Goal: Find specific page/section: Find specific page/section

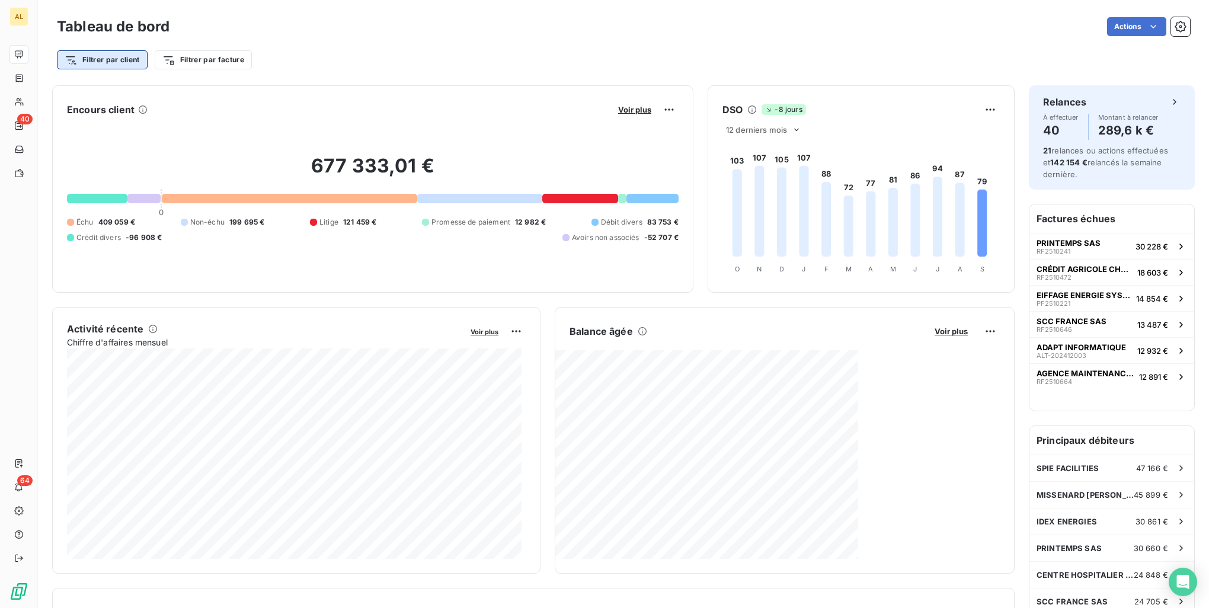
click at [129, 56] on html "AL 40 64 Tableau de bord Actions Filtrer par client Filtrer par facture Encours…" at bounding box center [604, 304] width 1209 height 608
type input "also"
click at [371, 57] on html "AL 40 64 Tableau de bord Actions Filtrer par client Filtrer par facture Encours…" at bounding box center [604, 304] width 1209 height 608
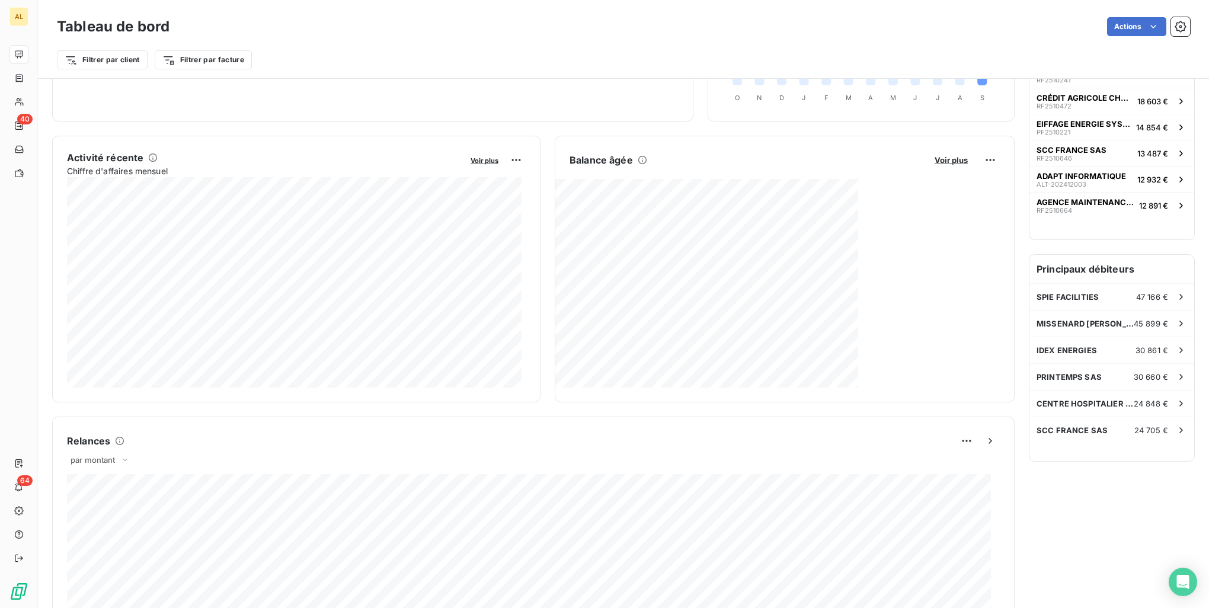
scroll to position [238, 0]
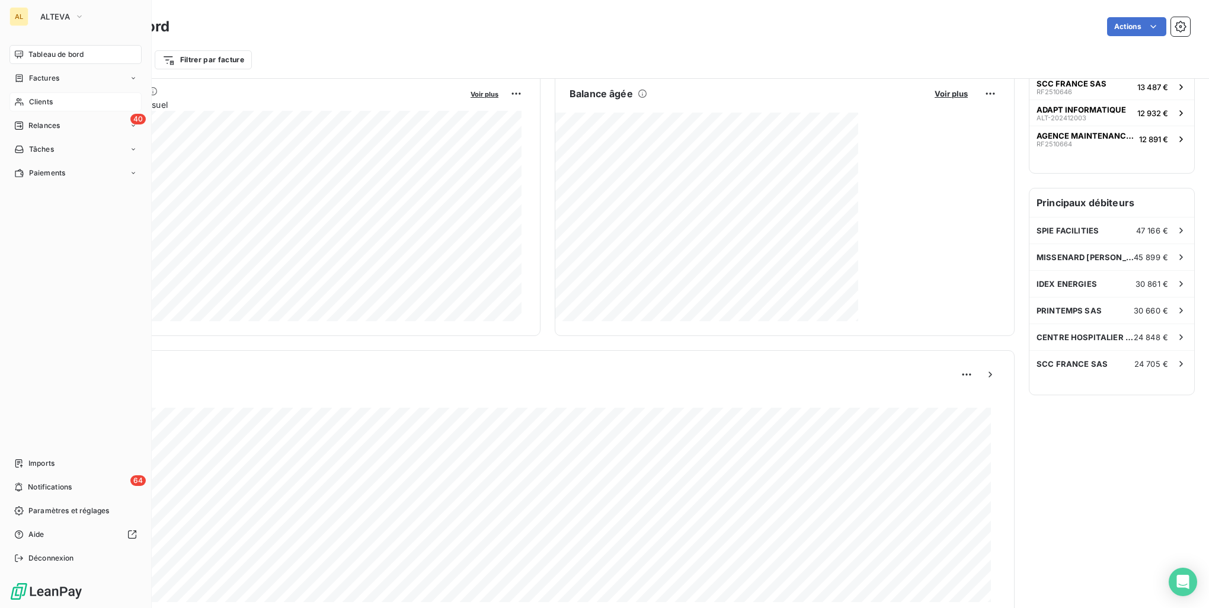
click at [67, 102] on div "Clients" at bounding box center [75, 101] width 132 height 19
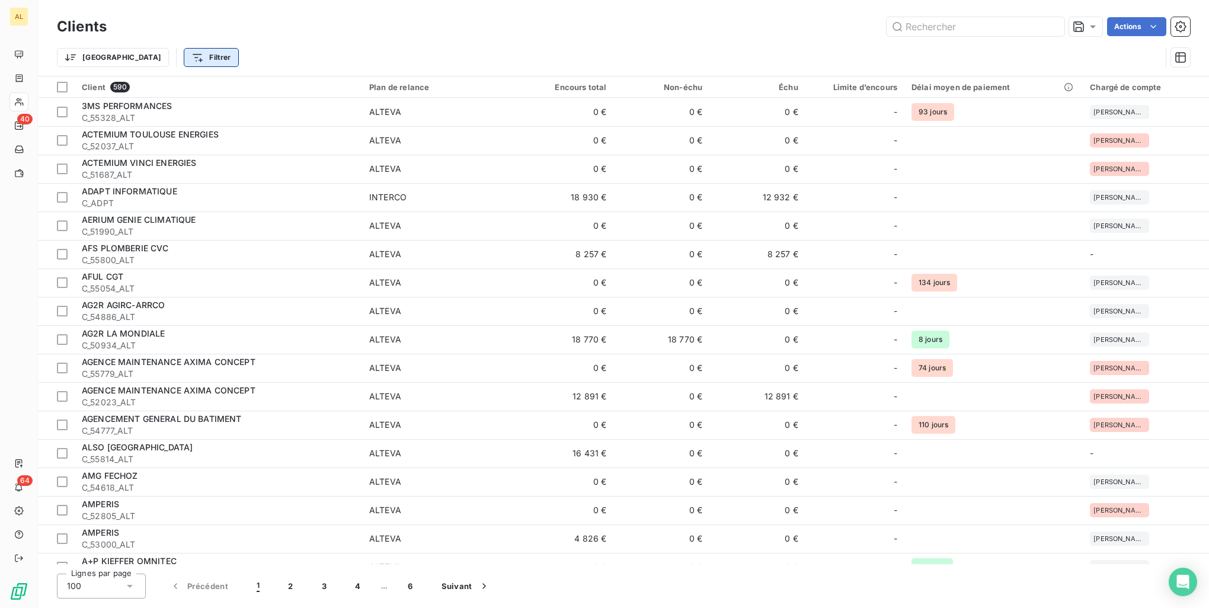
click at [145, 56] on html "AL 40 64 Clients Actions Trier Filtrer Client 590 Plan de relance Encours total…" at bounding box center [604, 304] width 1209 height 608
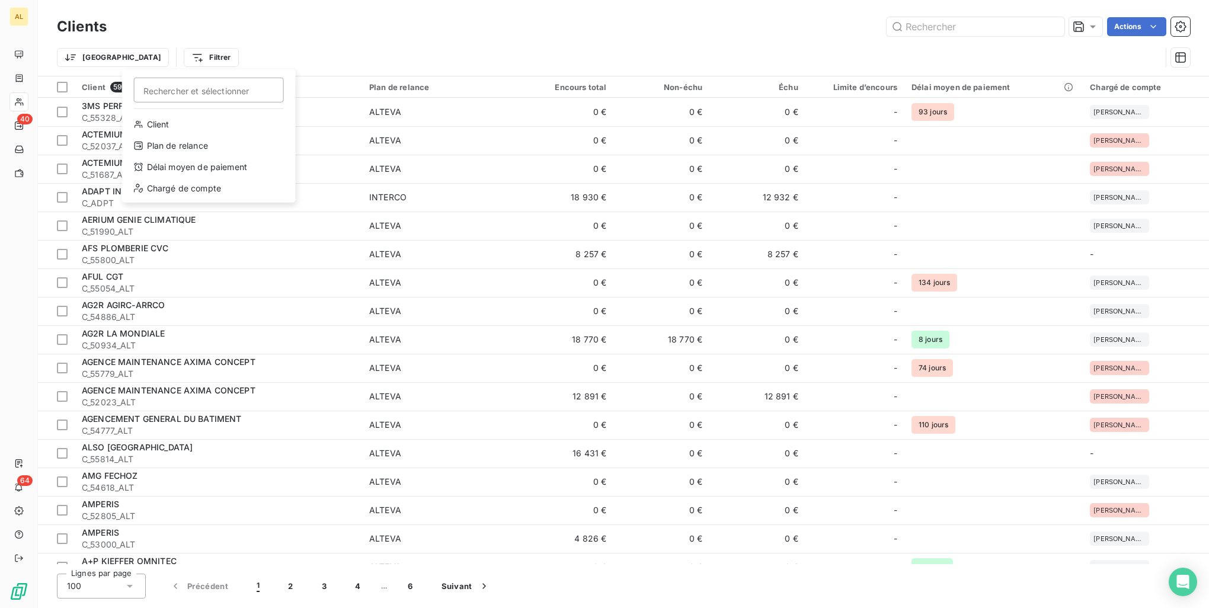
click at [201, 86] on input "Rechercher et sélectionner" at bounding box center [209, 90] width 150 height 25
type input "also"
click at [341, 44] on html "AL 40 64 Clients Actions Trier Filtrer also Rechercher et sélectionner Client 5…" at bounding box center [604, 304] width 1209 height 608
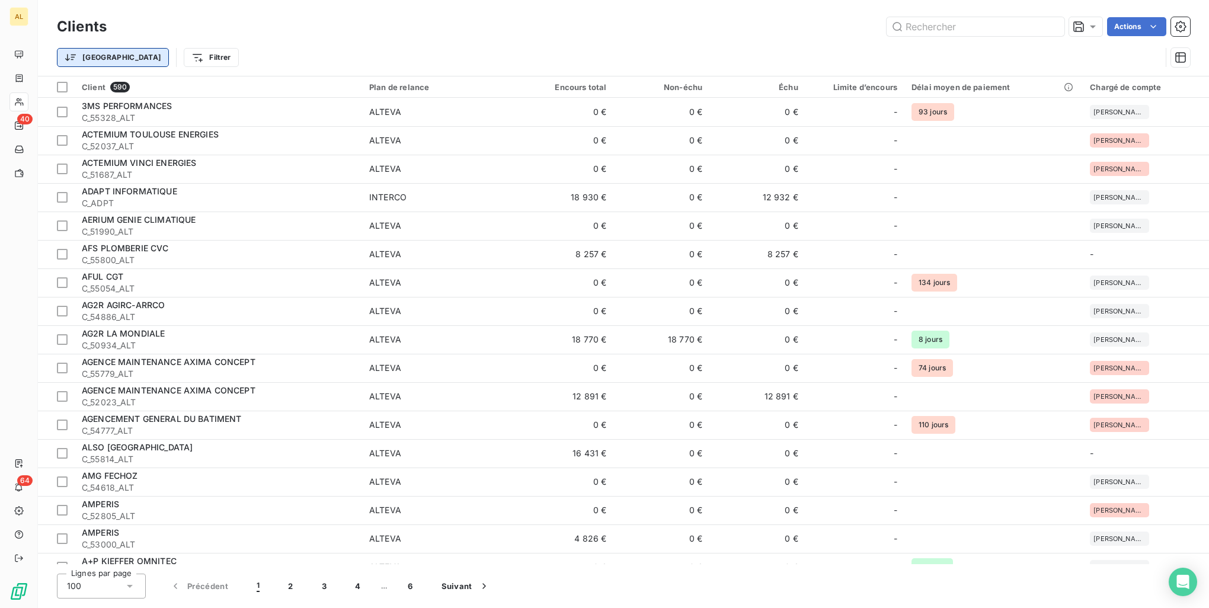
click at [87, 61] on html "AL 40 64 Clients Actions Trier Filtrer Client 590 Plan de relance Encours total…" at bounding box center [604, 304] width 1209 height 608
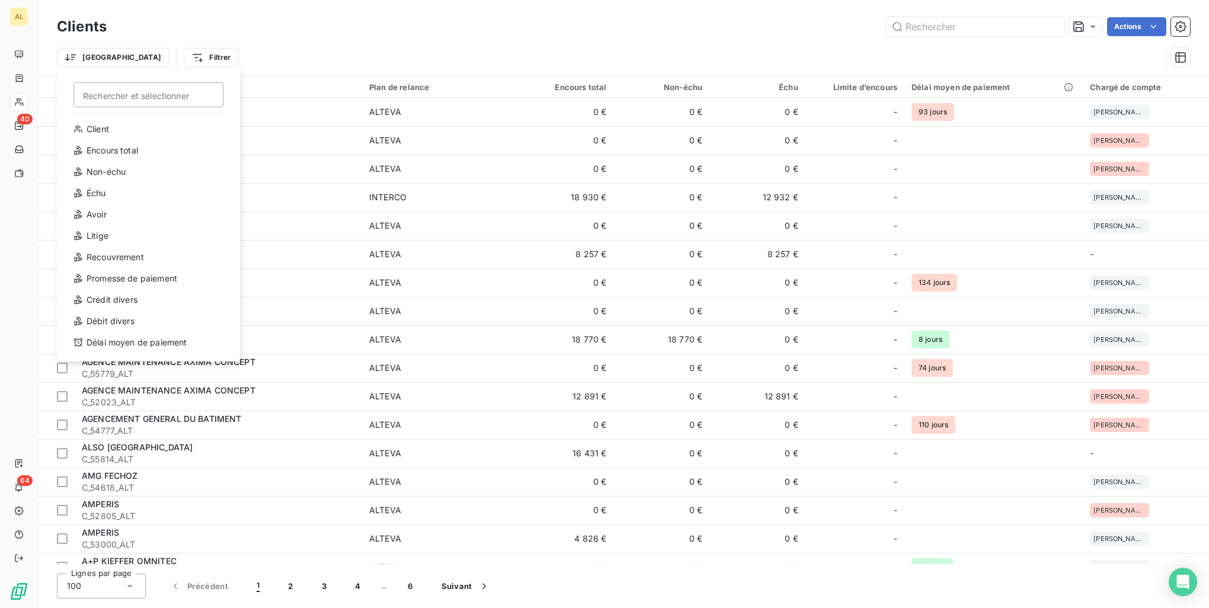
click at [100, 96] on input "Rechercher et sélectionner" at bounding box center [148, 94] width 150 height 25
type input "a"
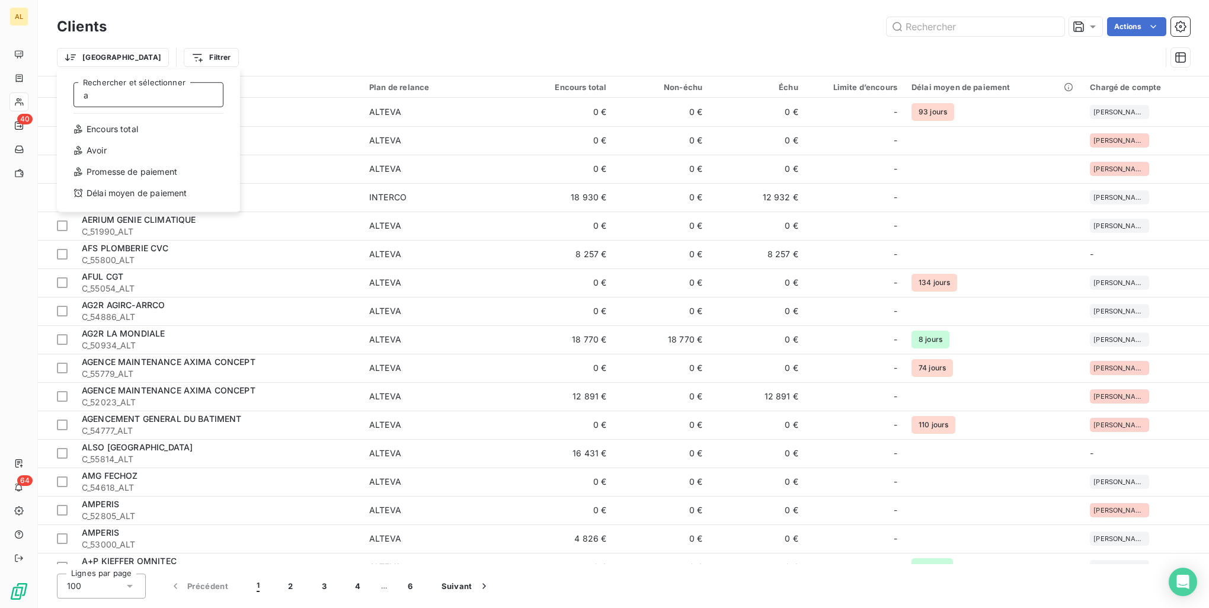
click at [100, 96] on input "a" at bounding box center [148, 94] width 150 height 25
click at [336, 47] on html "AL 40 64 Clients Actions Trier Filtrer Client 590 Plan de relance Encours total…" at bounding box center [604, 304] width 1209 height 608
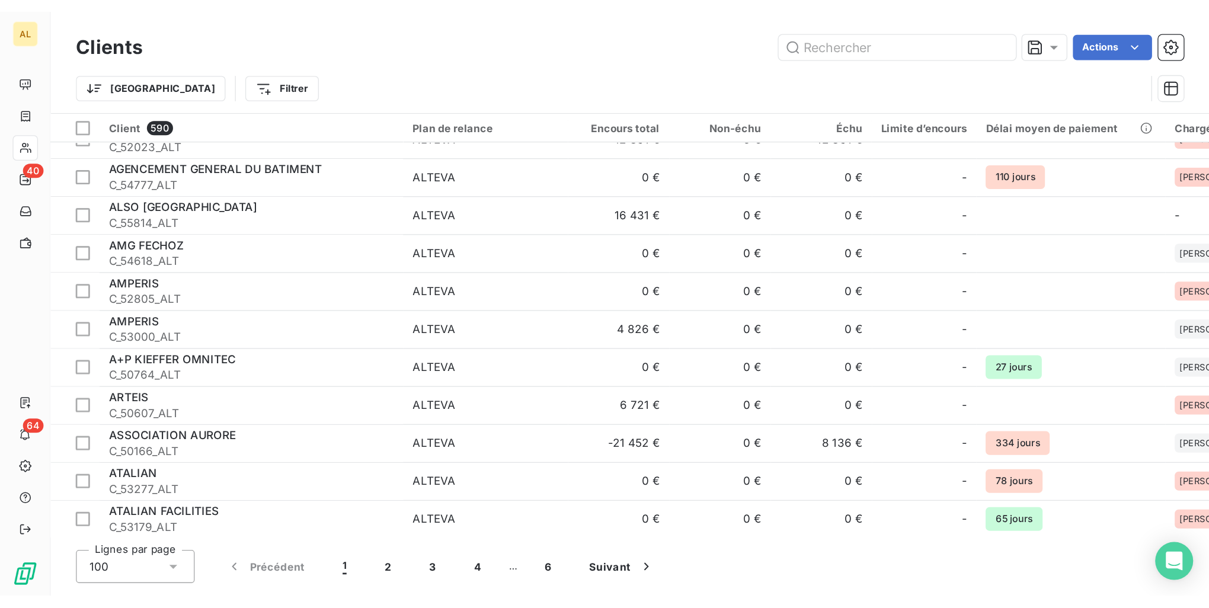
scroll to position [242, 0]
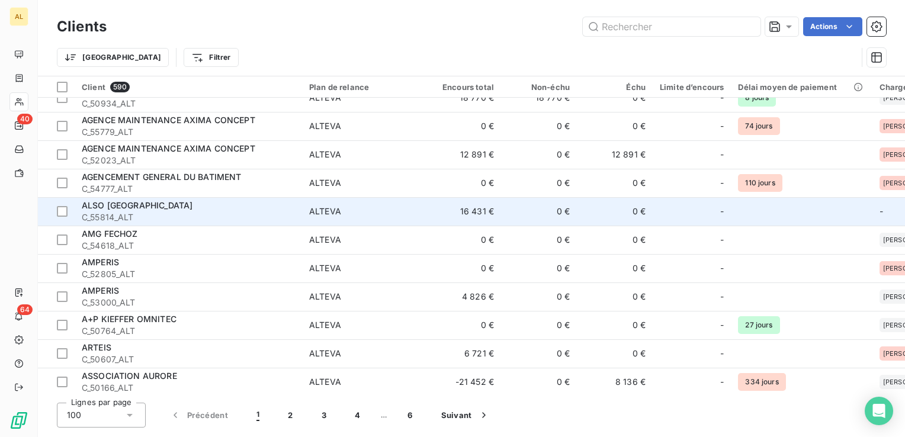
click at [126, 205] on span "ALSO [GEOGRAPHIC_DATA]" at bounding box center [137, 205] width 111 height 10
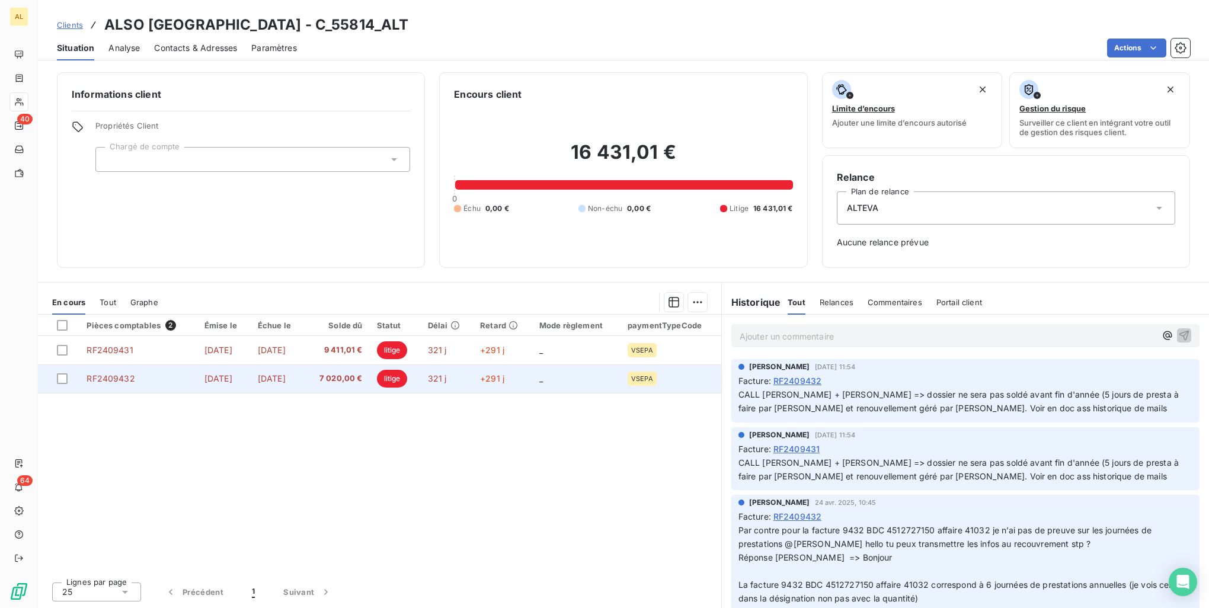
click at [646, 376] on span "VSEPA" at bounding box center [642, 378] width 22 height 7
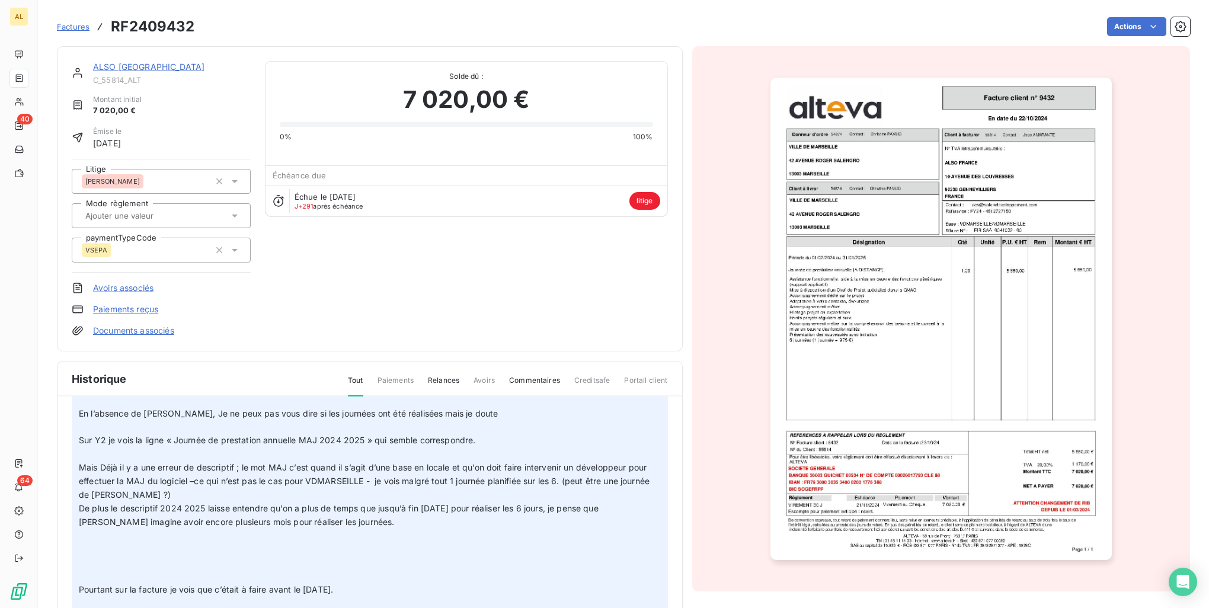
scroll to position [237, 0]
